Goal: Task Accomplishment & Management: Complete application form

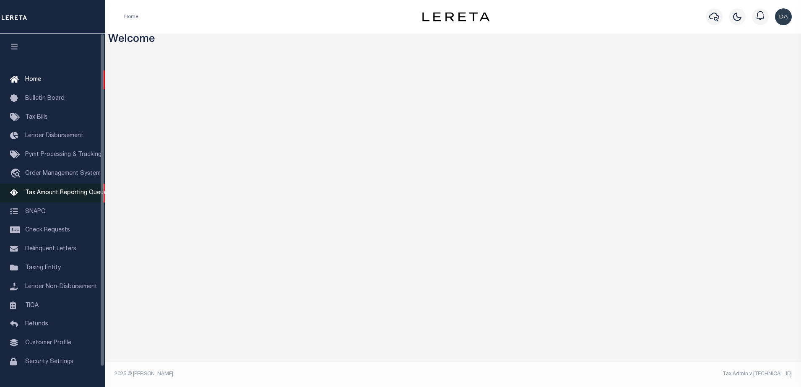
click at [68, 192] on span "Tax Amount Reporting Queue" at bounding box center [66, 193] width 82 height 6
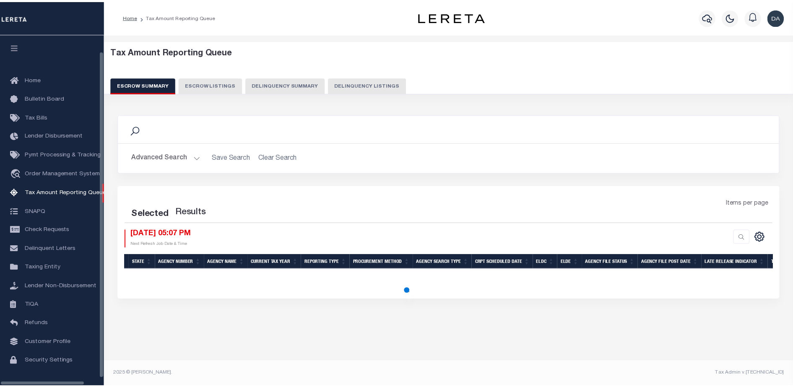
scroll to position [21, 0]
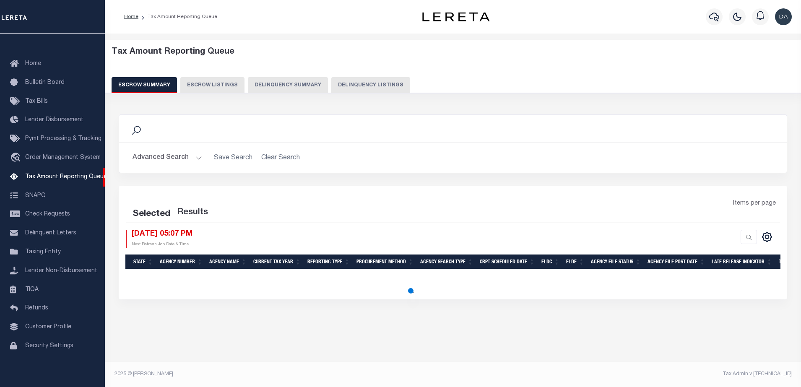
click at [273, 83] on button "Delinquency Summary" at bounding box center [288, 85] width 80 height 16
select select
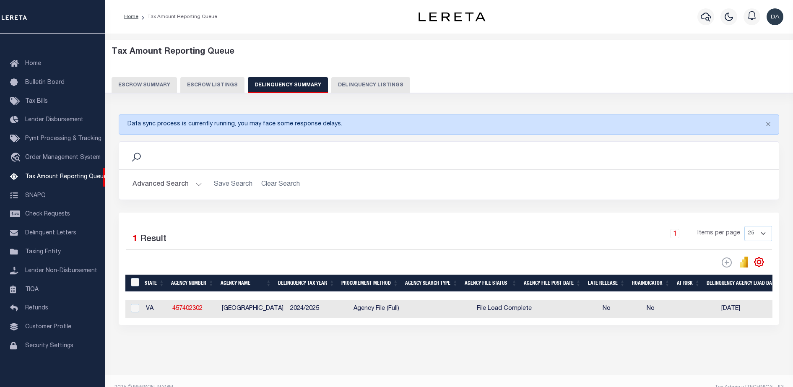
click at [174, 187] on button "Advanced Search" at bounding box center [167, 185] width 70 height 16
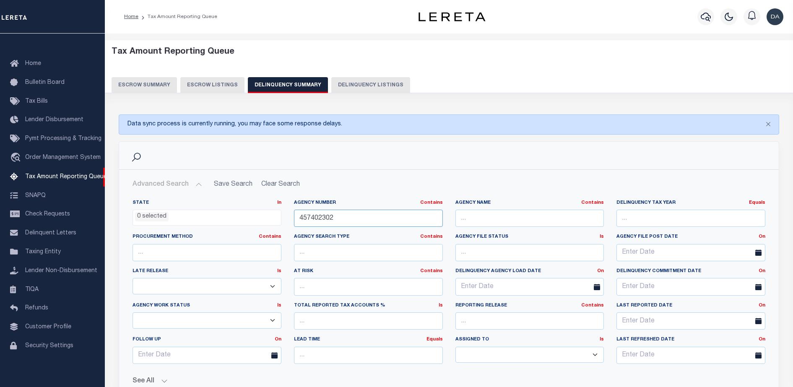
click at [371, 212] on input "457402302" at bounding box center [368, 218] width 149 height 17
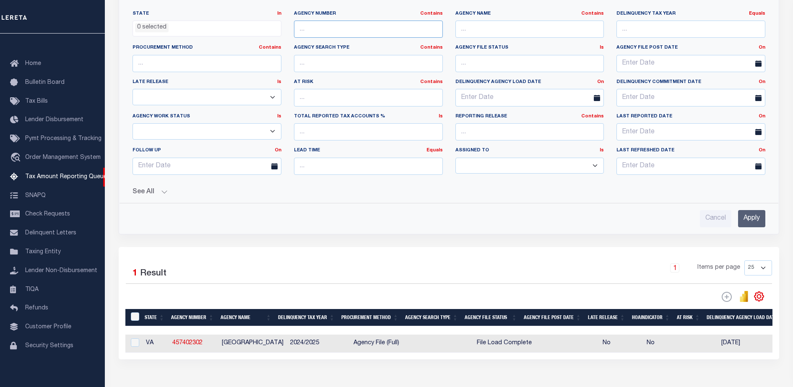
scroll to position [191, 0]
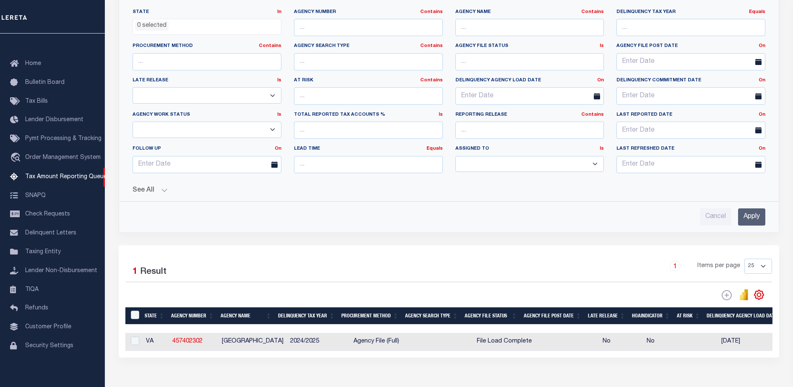
click at [148, 191] on button "See All" at bounding box center [448, 191] width 633 height 8
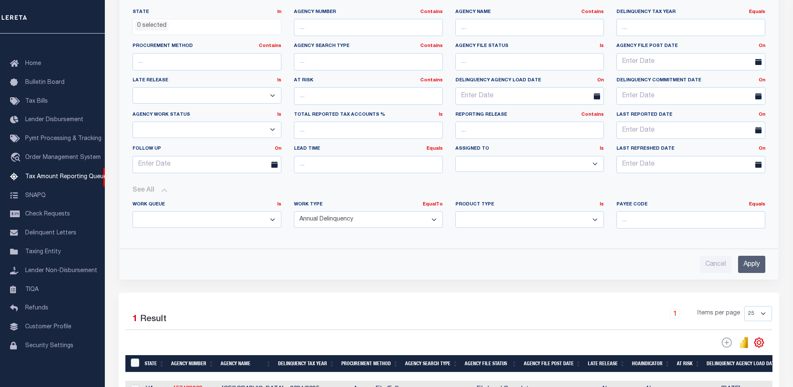
click at [749, 261] on input "Apply" at bounding box center [751, 264] width 27 height 17
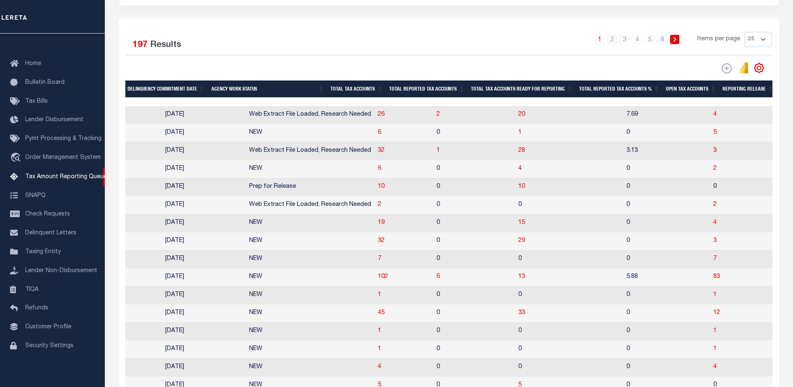
scroll to position [0, 705]
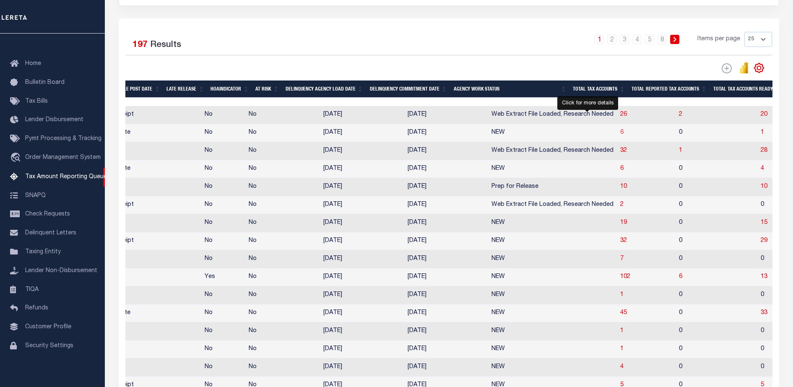
click at [620, 133] on span "6" at bounding box center [621, 133] width 3 height 6
select select "100"
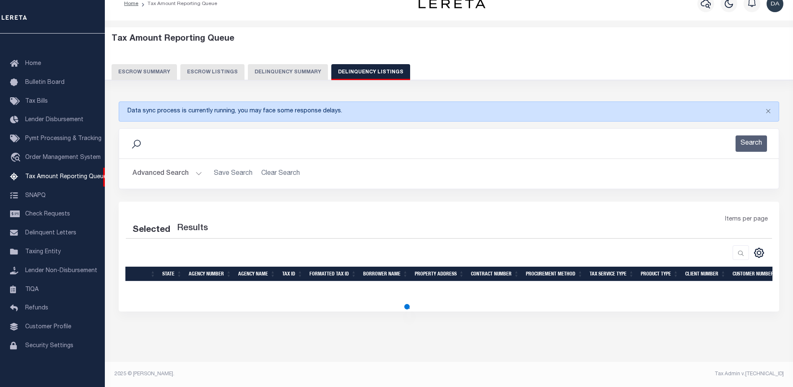
select select "100"
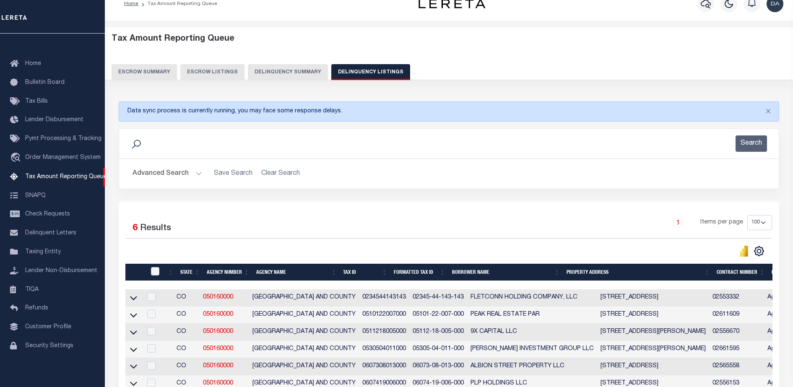
click at [138, 303] on td at bounding box center [133, 297] width 16 height 17
checkbox input "true"
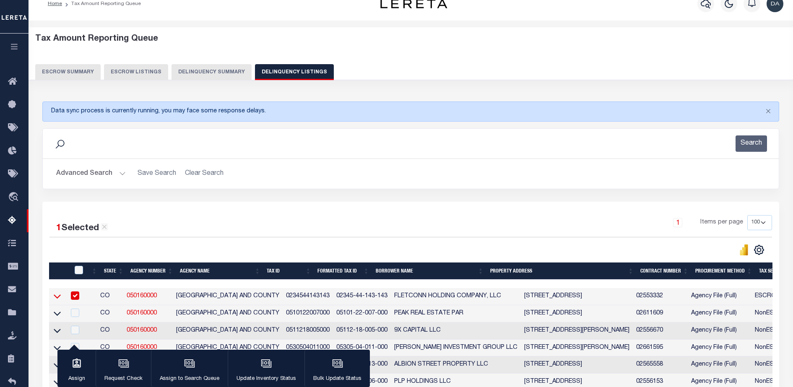
click at [60, 299] on icon at bounding box center [57, 296] width 7 height 9
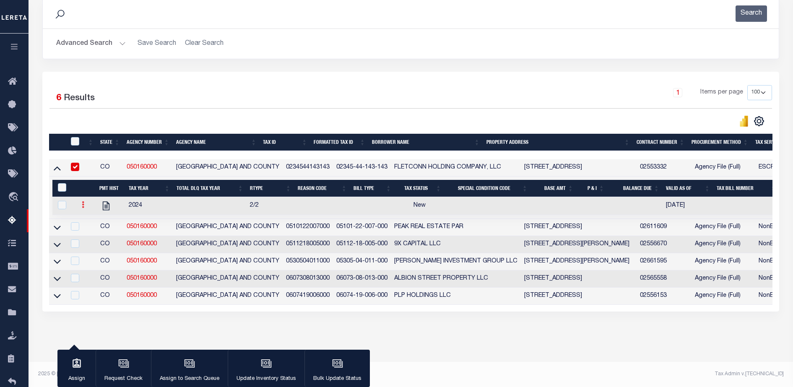
click at [85, 203] on link at bounding box center [82, 206] width 9 height 7
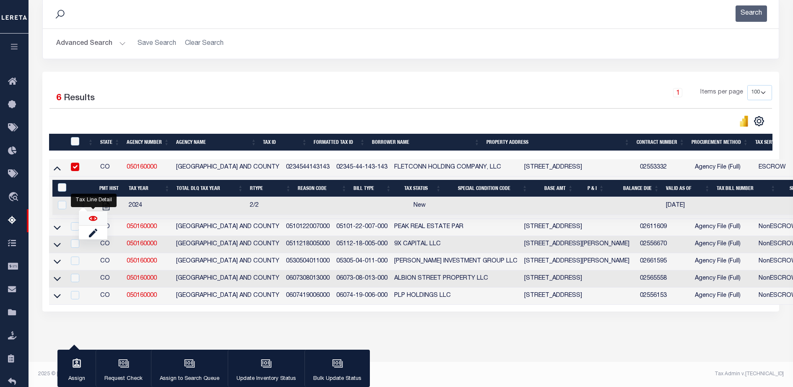
click at [89, 218] on img "" at bounding box center [93, 218] width 8 height 8
checkbox input "true"
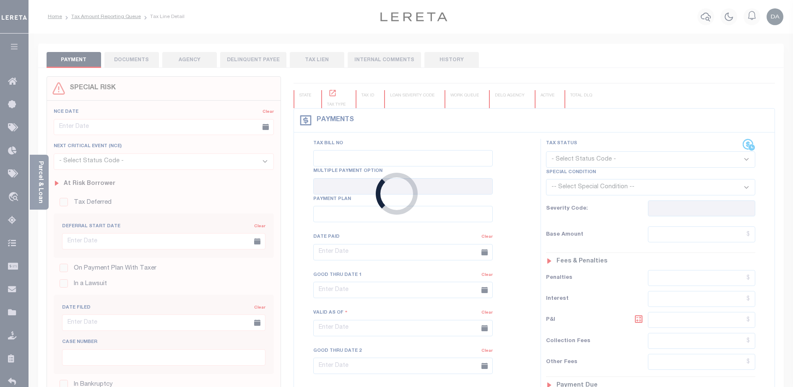
type input "Semi Annual"
type input "[DATE]"
select select "NW2"
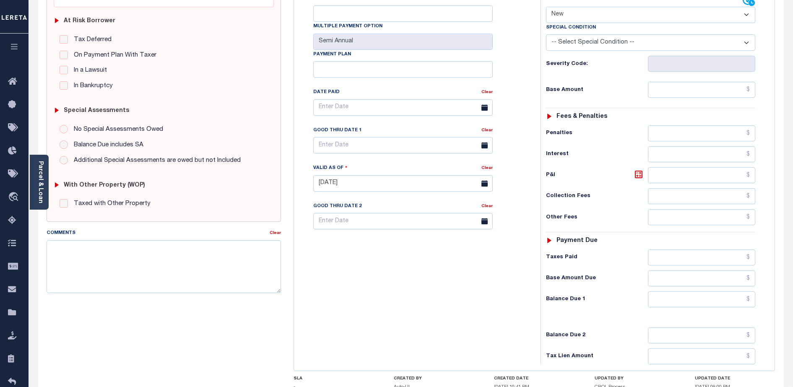
scroll to position [128, 0]
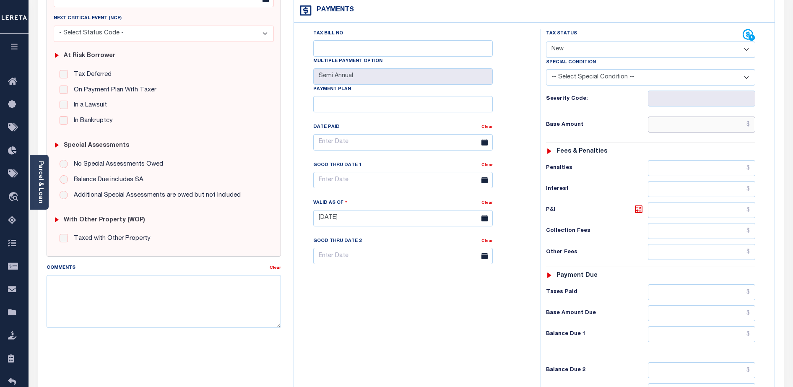
click at [671, 117] on input "text" at bounding box center [701, 125] width 107 height 16
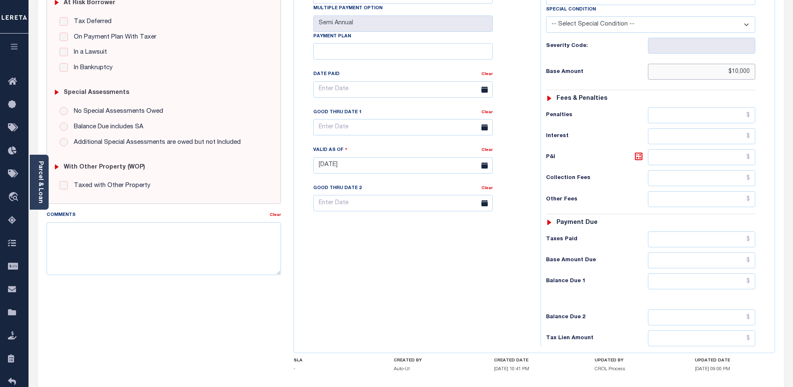
scroll to position [196, 0]
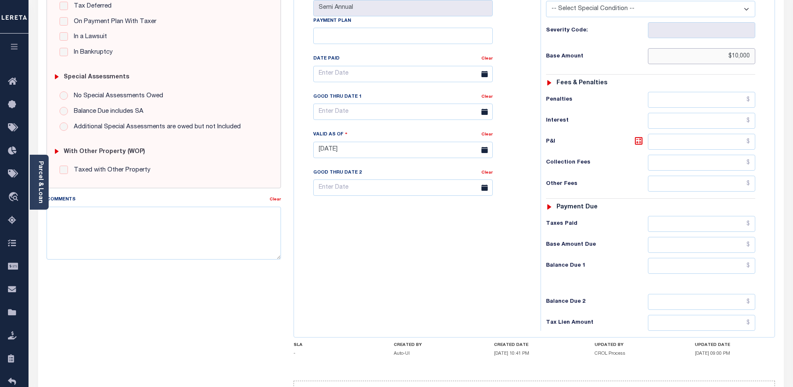
type input "$10,000"
type input "[DATE]"
type input "$10,000.00"
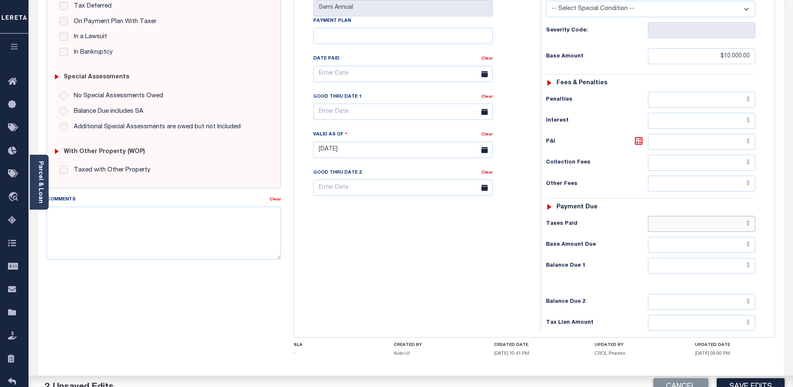
click at [659, 216] on input "text" at bounding box center [701, 224] width 107 height 16
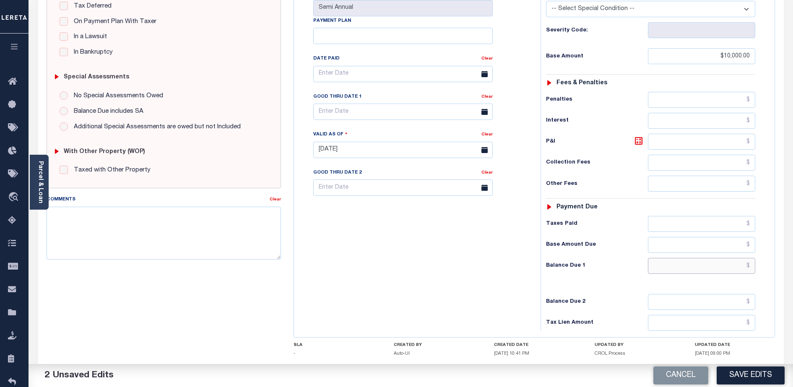
click at [665, 258] on input "text" at bounding box center [701, 266] width 107 height 16
type input "$10,000.00"
click at [755, 372] on button "Save Edits" at bounding box center [751, 375] width 68 height 18
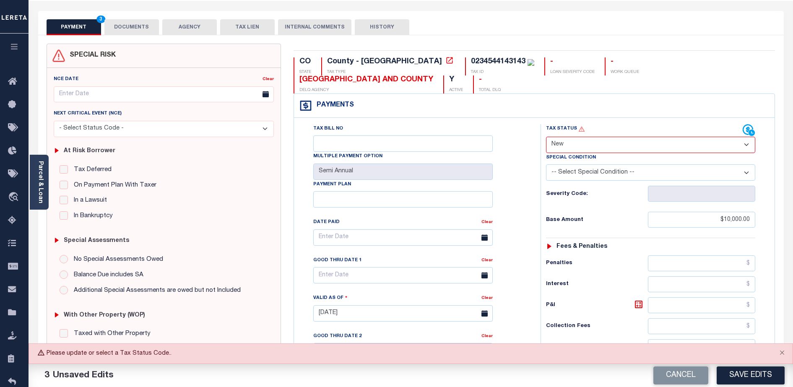
scroll to position [31, 0]
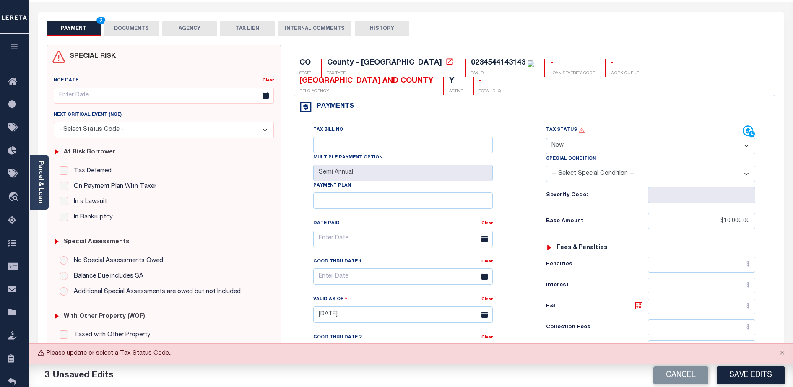
click at [570, 138] on select "- Select Status Code - Open Due/Unpaid Paid Incomplete No Tax Due Internal Refu…" at bounding box center [650, 146] width 209 height 16
select select "DUE"
click at [546, 138] on select "- Select Status Code - Open Due/Unpaid Paid Incomplete No Tax Due Internal Refu…" at bounding box center [650, 146] width 209 height 16
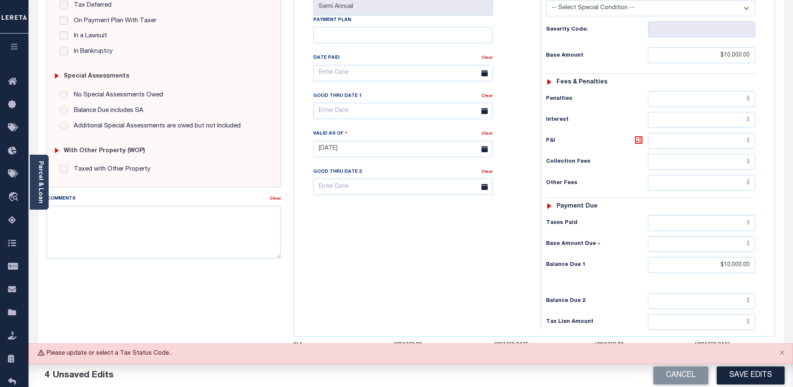
scroll to position [230, 0]
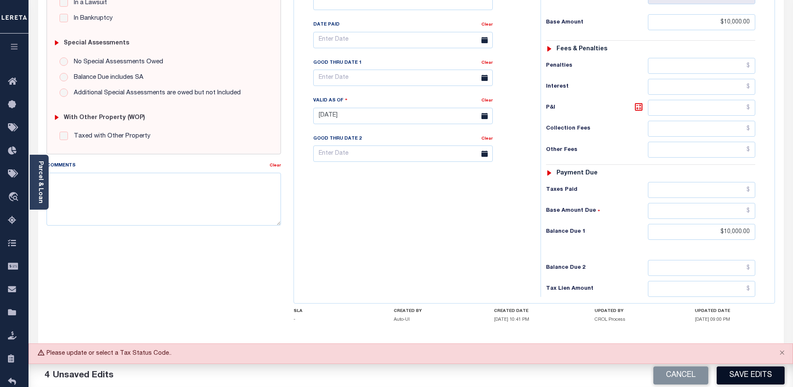
drag, startPoint x: 727, startPoint y: 363, endPoint x: 730, endPoint y: 367, distance: 4.8
click at [730, 367] on div "Please update or select a Tax Status Code.. 4 Unsaved Edits Cancel Save Edits" at bounding box center [411, 365] width 764 height 44
click at [730, 367] on button "Save Edits" at bounding box center [751, 375] width 68 height 18
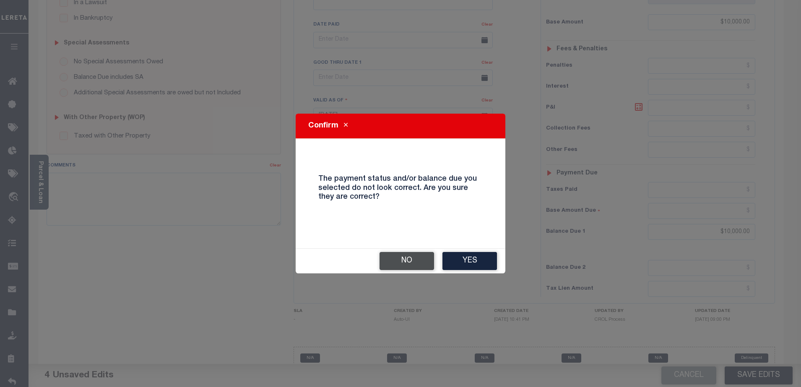
click at [417, 263] on button "No" at bounding box center [406, 261] width 55 height 18
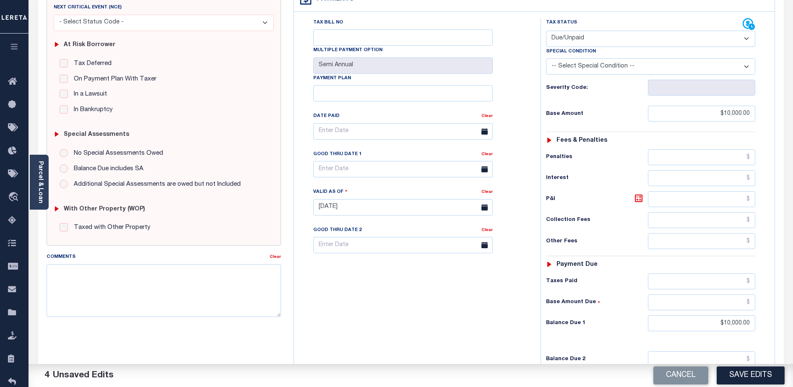
scroll to position [141, 0]
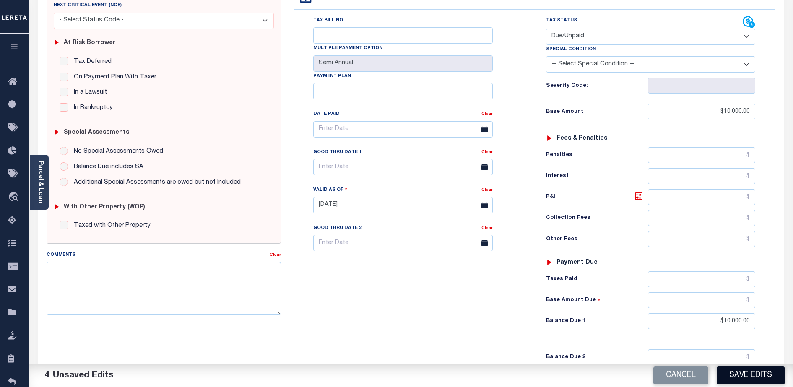
click at [755, 372] on button "Save Edits" at bounding box center [751, 375] width 68 height 18
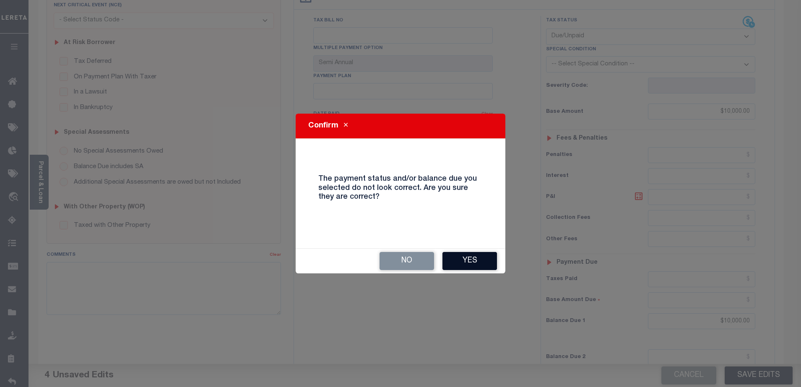
click at [460, 254] on button "Yes" at bounding box center [469, 261] width 55 height 18
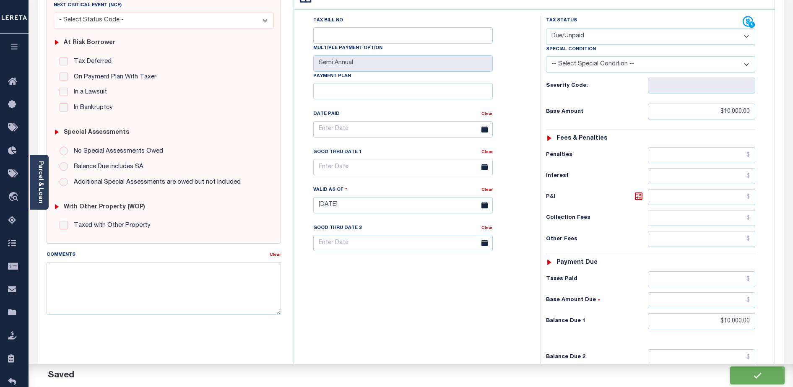
checkbox input "false"
type input "$10,000"
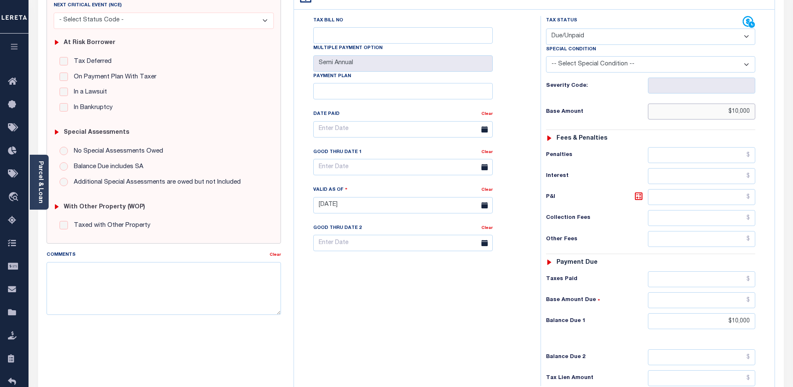
click at [747, 104] on input "$10,000" at bounding box center [701, 112] width 107 height 16
type input "$10,001.00"
click at [745, 313] on input "$10,000" at bounding box center [701, 321] width 107 height 16
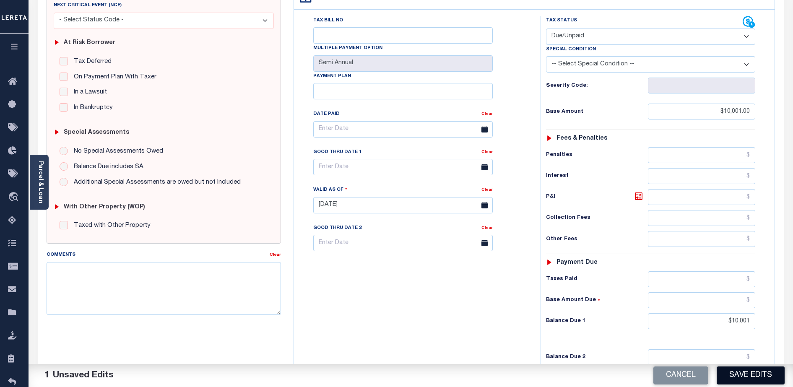
type input "$10,001.00"
click at [772, 378] on button "Save Edits" at bounding box center [751, 375] width 68 height 18
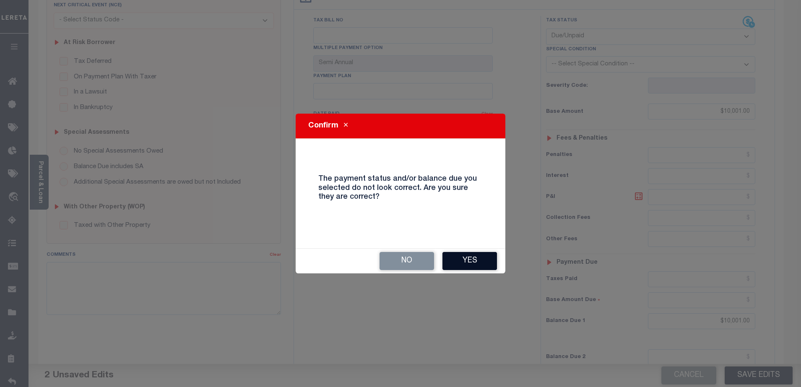
click at [462, 262] on button "Yes" at bounding box center [469, 261] width 55 height 18
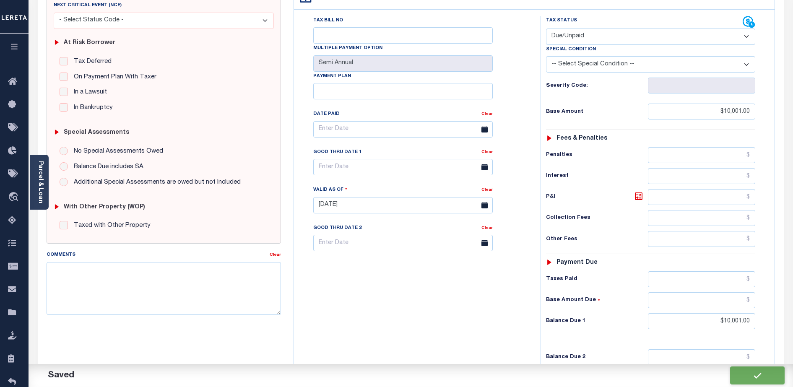
checkbox input "false"
type input "$10,001"
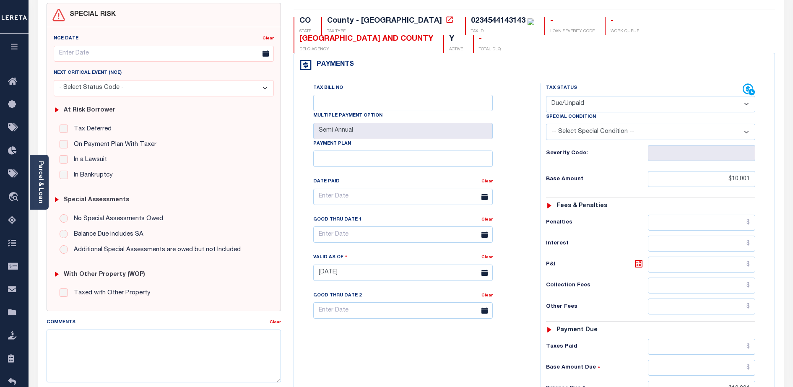
scroll to position [65, 0]
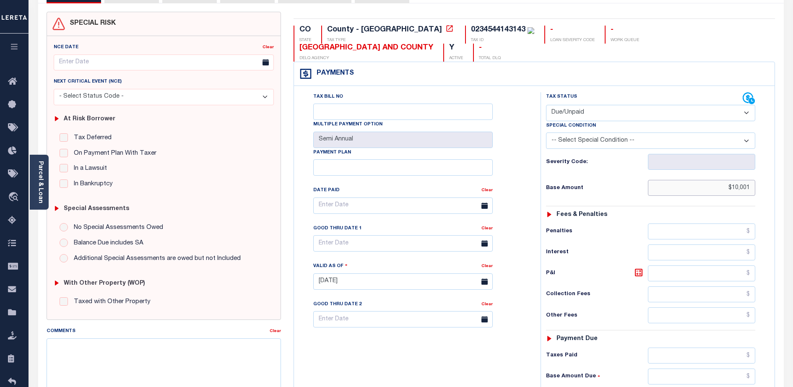
click at [735, 180] on input "$10,001" at bounding box center [701, 188] width 107 height 16
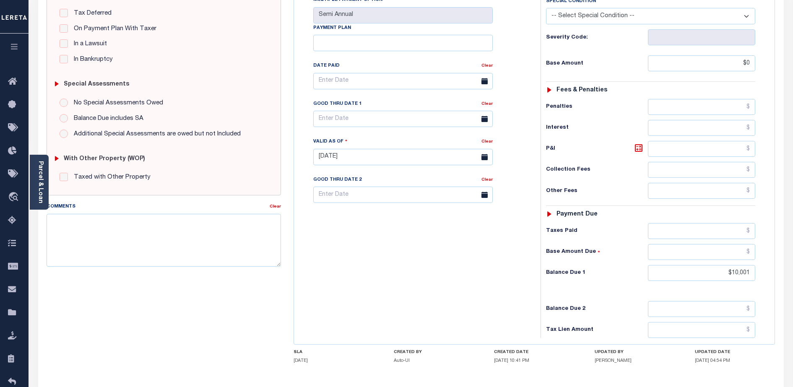
type input "$0.00"
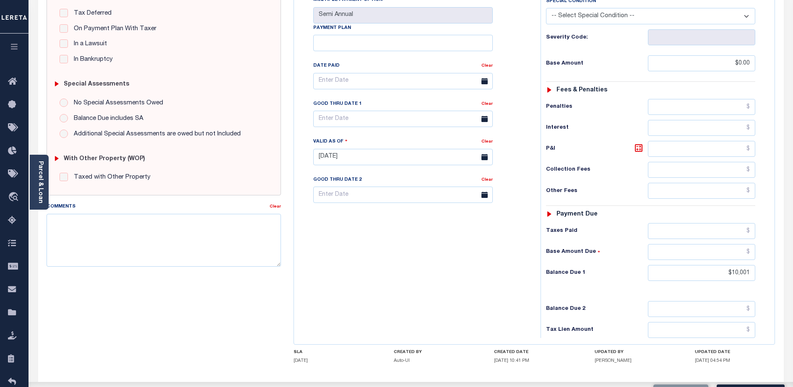
click at [769, 208] on div "Tax Status Status" at bounding box center [653, 153] width 238 height 370
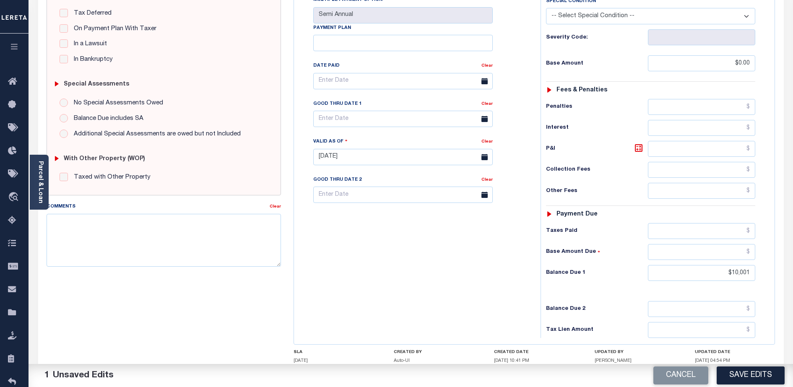
scroll to position [230, 0]
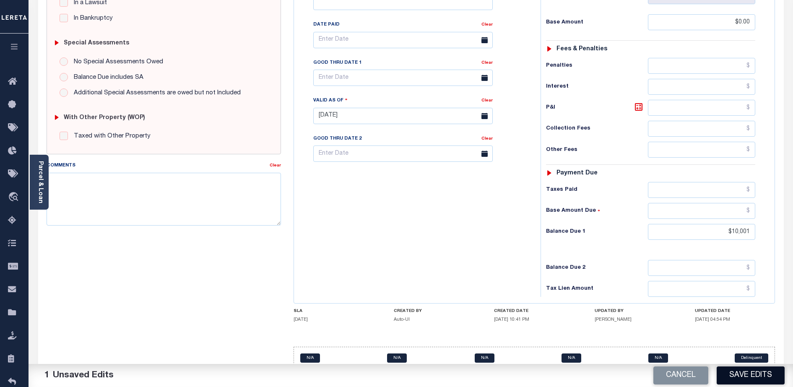
click at [745, 371] on button "Save Edits" at bounding box center [751, 375] width 68 height 18
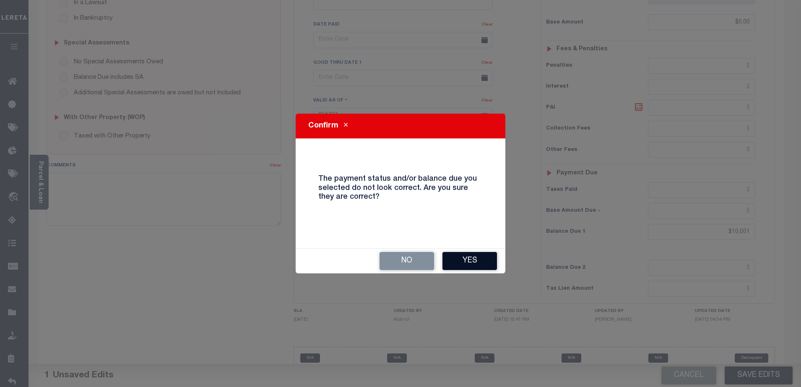
click at [457, 255] on button "Yes" at bounding box center [469, 261] width 55 height 18
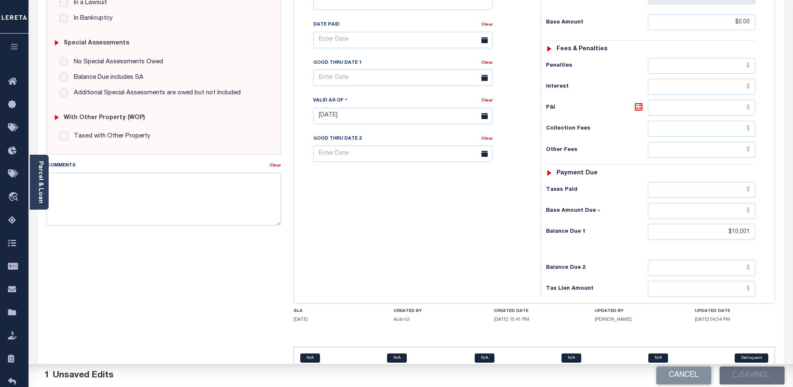
checkbox input "false"
type input "$0"
type input "$10,001"
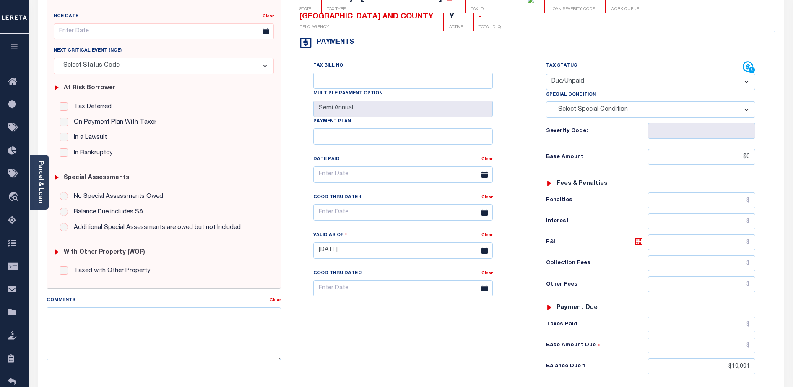
scroll to position [47, 0]
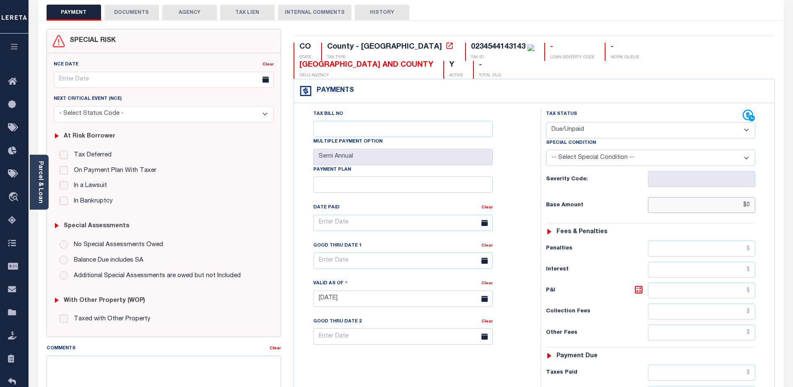
click at [735, 197] on input "$0" at bounding box center [701, 205] width 107 height 16
click at [738, 197] on input "$0.00" at bounding box center [701, 205] width 107 height 16
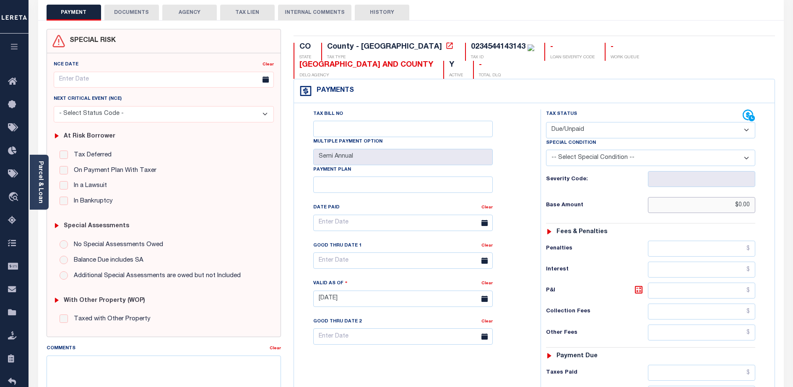
click at [738, 197] on input "$0.00" at bounding box center [701, 205] width 107 height 16
click at [740, 197] on input "$10,001" at bounding box center [701, 205] width 107 height 16
click at [740, 197] on input "1" at bounding box center [701, 205] width 107 height 16
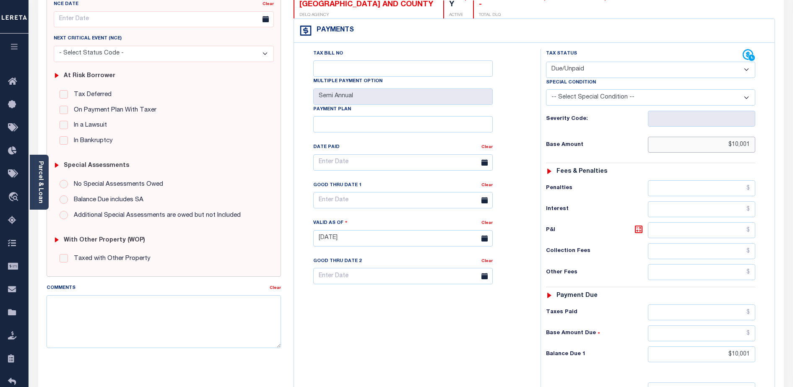
scroll to position [109, 0]
type input "$11,001.00"
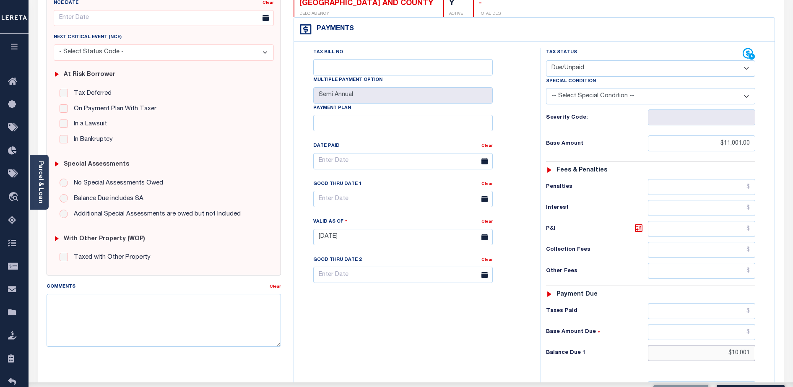
click at [738, 345] on input "$10,001" at bounding box center [701, 353] width 107 height 16
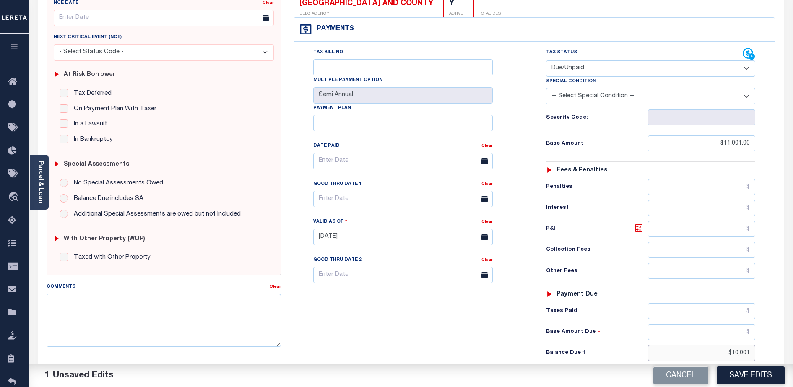
click at [738, 345] on input "$10,001" at bounding box center [701, 353] width 107 height 16
type input "$11,000.00"
click at [764, 332] on div "Tax Status Status - Select Status Code -" at bounding box center [653, 233] width 226 height 370
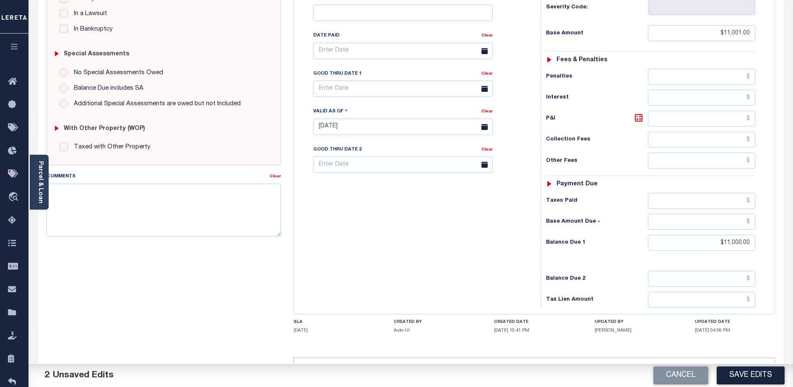
scroll to position [230, 0]
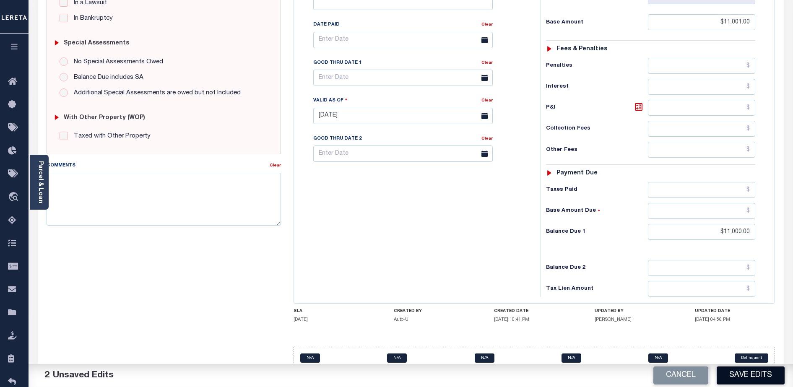
click at [756, 371] on button "Save Edits" at bounding box center [751, 375] width 68 height 18
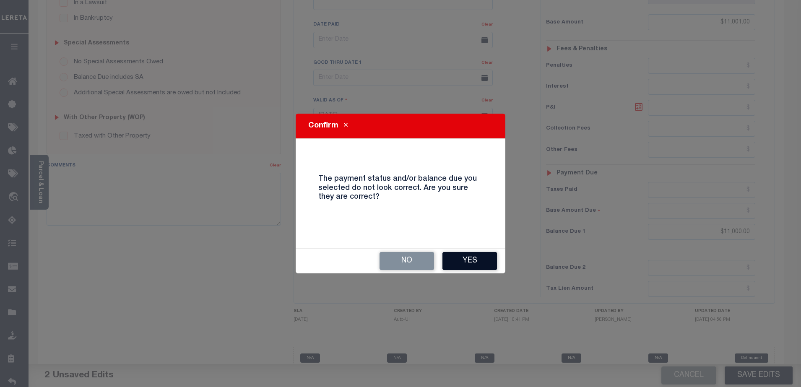
click at [483, 259] on button "Yes" at bounding box center [469, 261] width 55 height 18
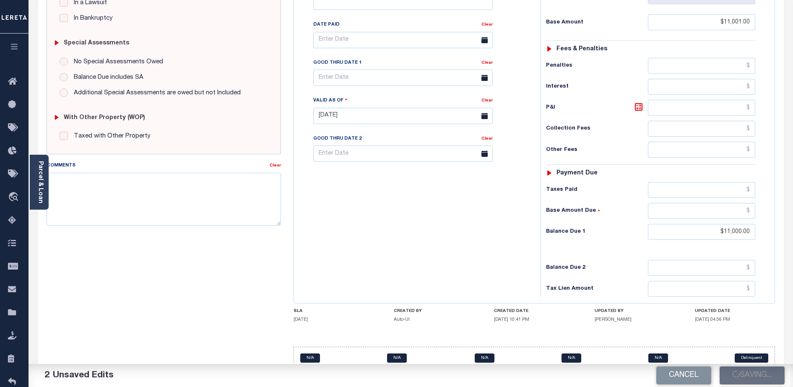
checkbox input "false"
type input "$11,001"
type input "$11,000"
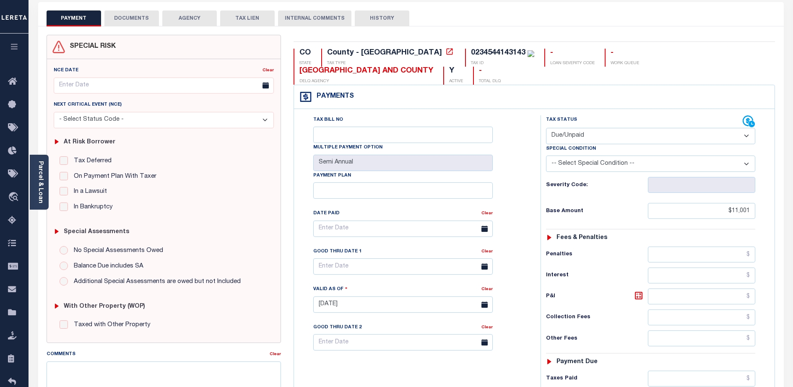
scroll to position [0, 0]
